Goal: Navigation & Orientation: Find specific page/section

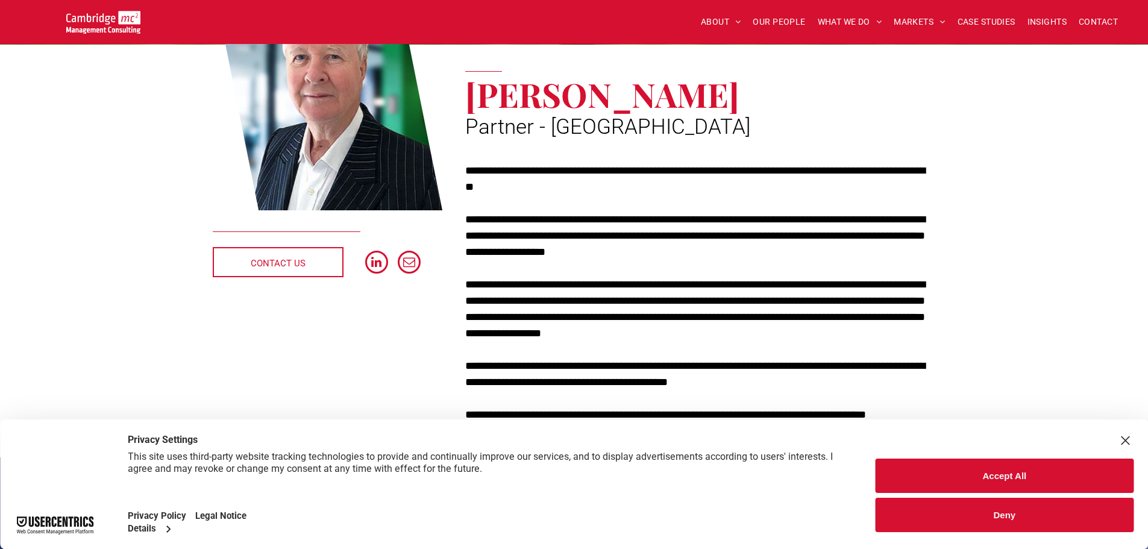
scroll to position [301, 0]
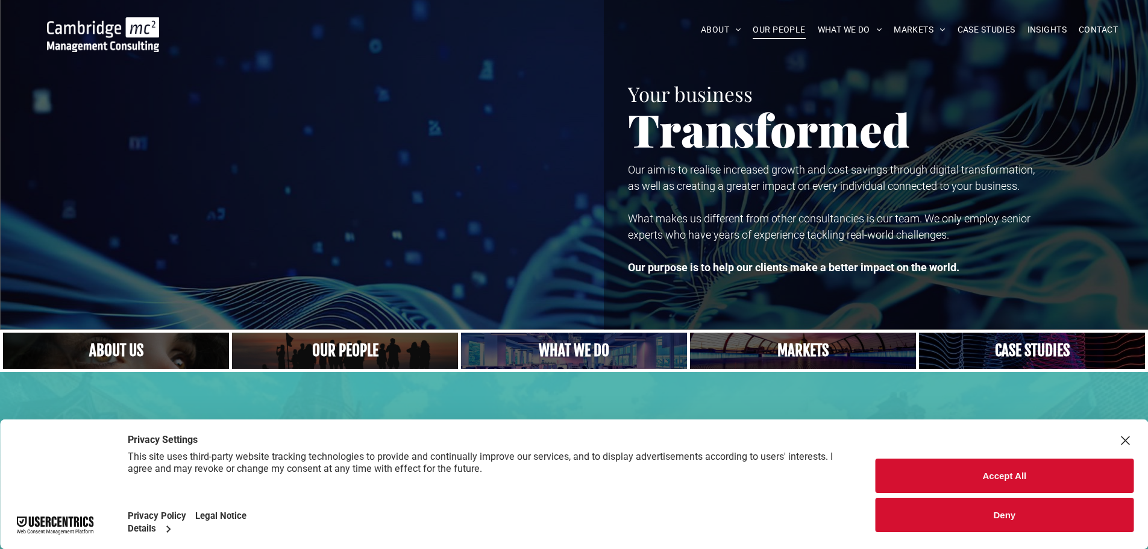
click at [762, 32] on span "OUR PEOPLE" at bounding box center [779, 29] width 52 height 19
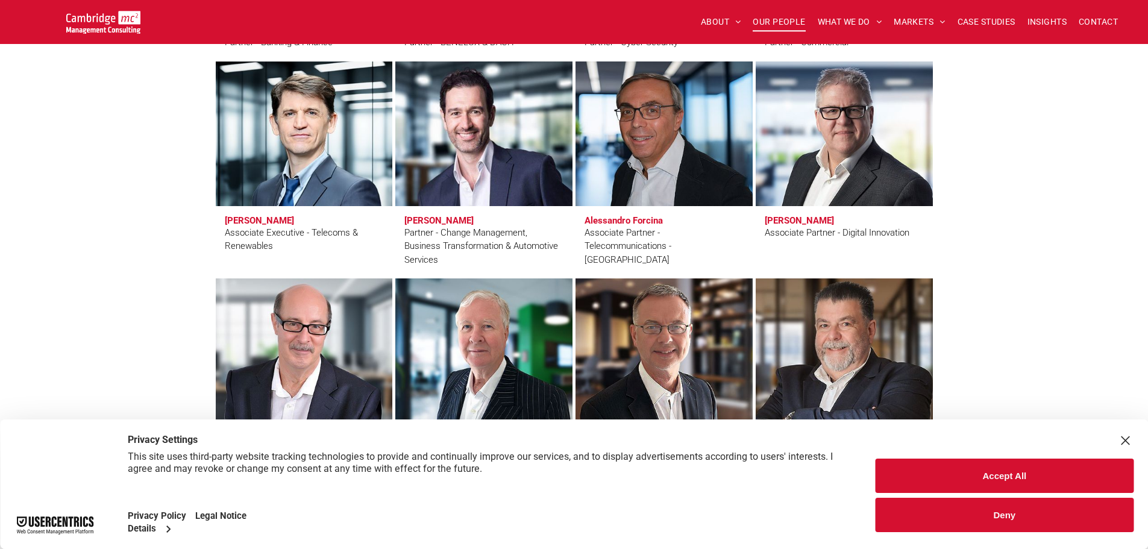
scroll to position [2893, 0]
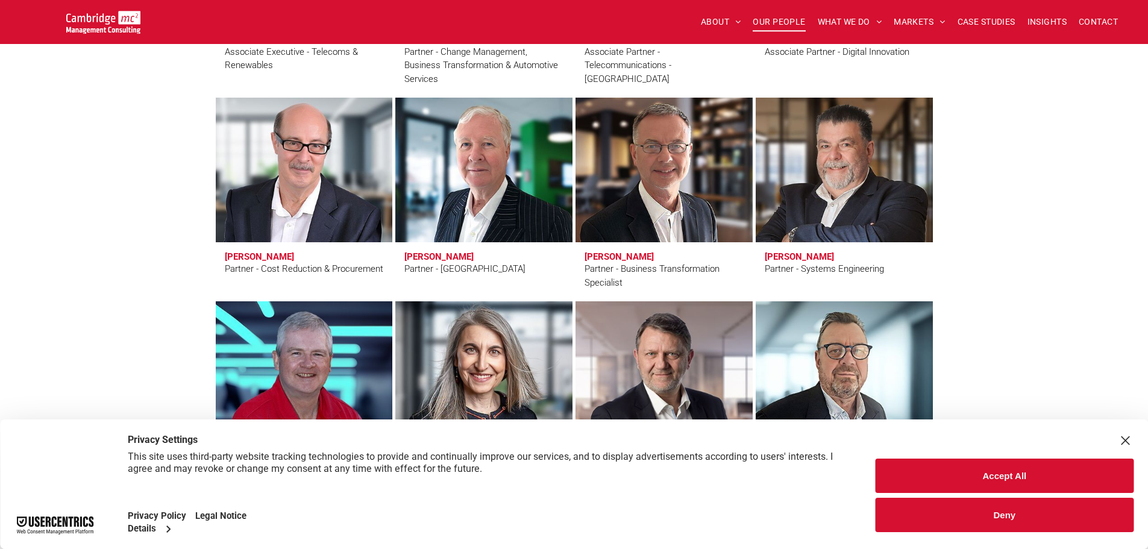
click at [454, 253] on h3 "Andrew Kinnear" at bounding box center [438, 256] width 69 height 11
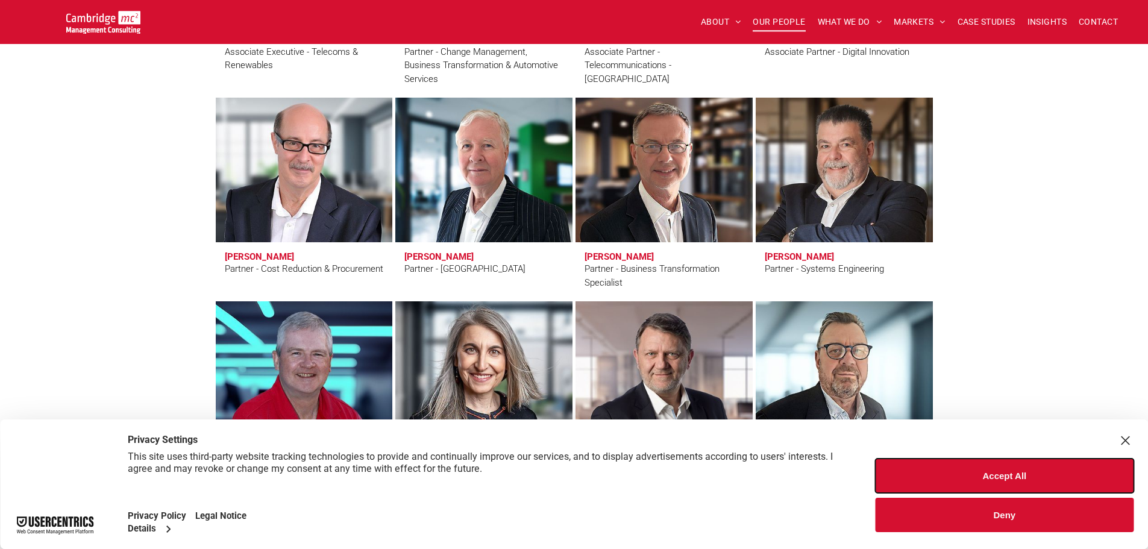
click at [966, 465] on button "Accept All" at bounding box center [1005, 476] width 258 height 34
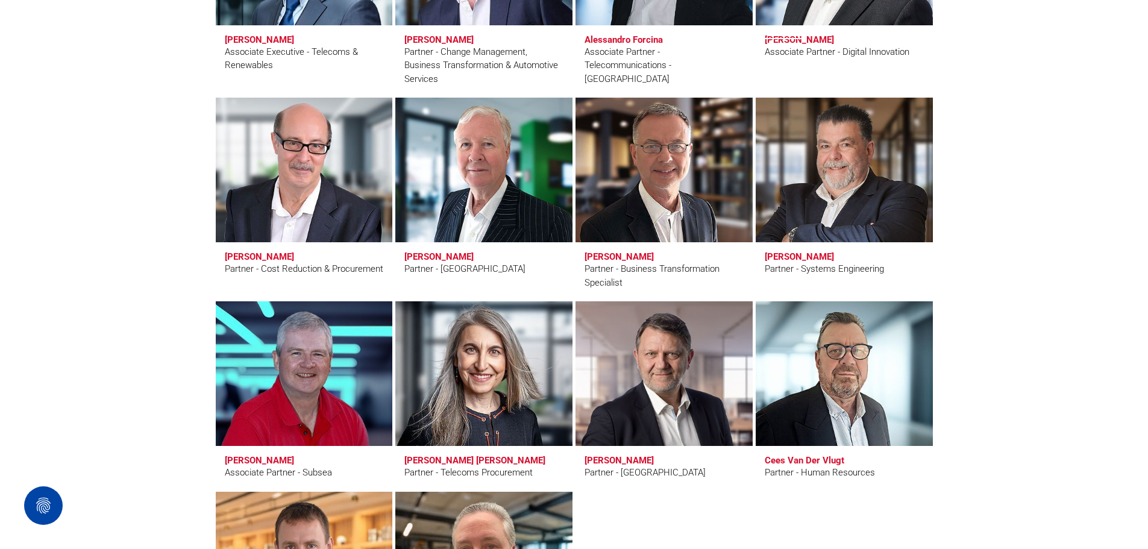
click at [472, 231] on link at bounding box center [483, 169] width 187 height 153
